Goal: Transaction & Acquisition: Purchase product/service

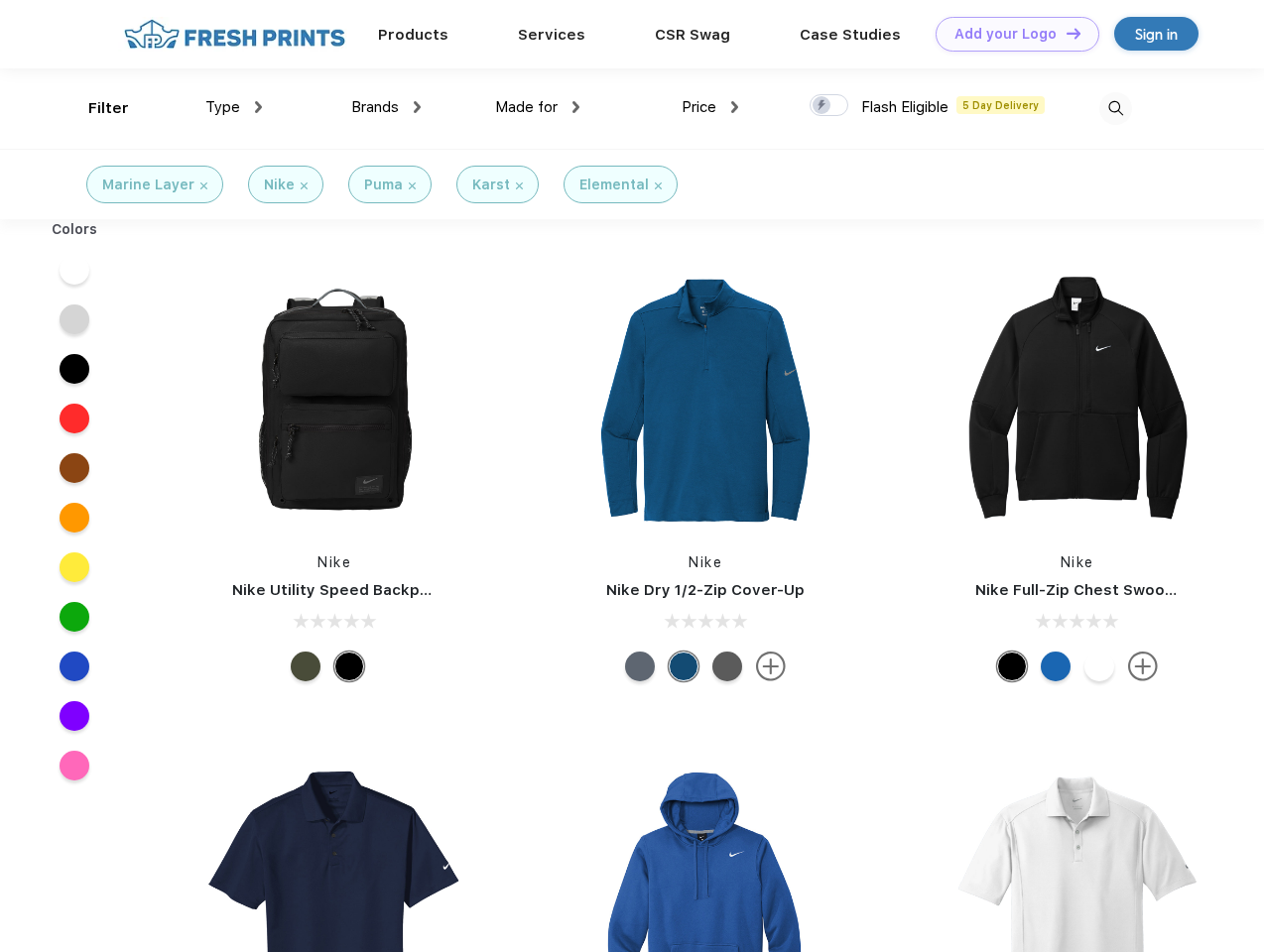
click at [1009, 34] on link "Add your Logo Design Tool" at bounding box center [1017, 34] width 164 height 35
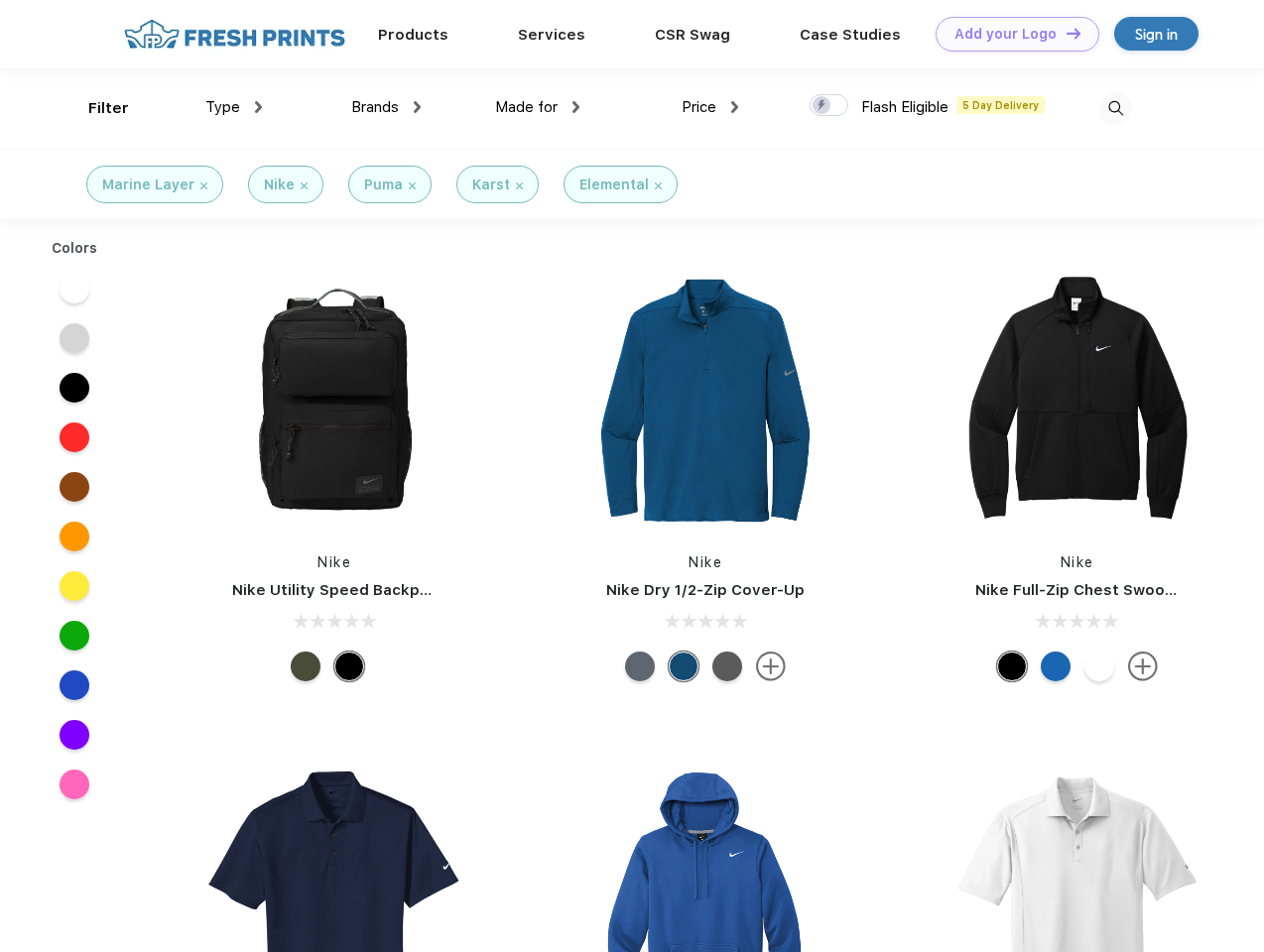
click at [0, 0] on div "Design Tool" at bounding box center [0, 0] width 0 height 0
click at [1064, 33] on link "Add your Logo Design Tool" at bounding box center [1017, 34] width 164 height 35
click at [95, 108] on div "Filter" at bounding box center [108, 108] width 41 height 23
click at [234, 107] on span "Type" at bounding box center [223, 107] width 35 height 18
click at [385, 107] on span "Brands" at bounding box center [375, 107] width 48 height 18
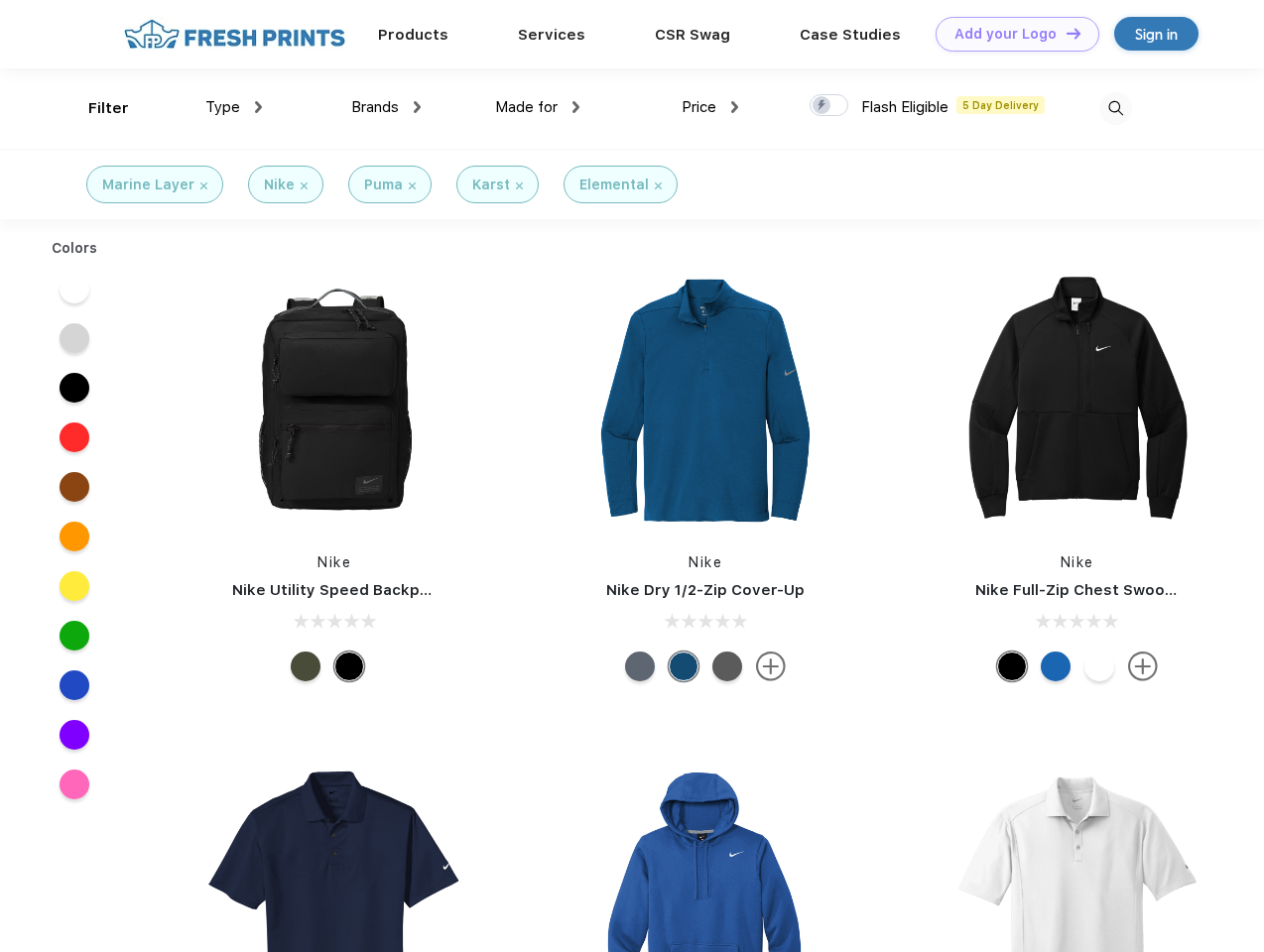
click at [537, 107] on span "Made for" at bounding box center [526, 107] width 63 height 18
click at [710, 107] on span "Price" at bounding box center [698, 107] width 35 height 18
click at [829, 106] on div at bounding box center [829, 105] width 39 height 22
click at [822, 106] on input "checkbox" at bounding box center [816, 99] width 13 height 13
click at [1115, 108] on img at bounding box center [1115, 108] width 33 height 33
